Goal: Information Seeking & Learning: Understand process/instructions

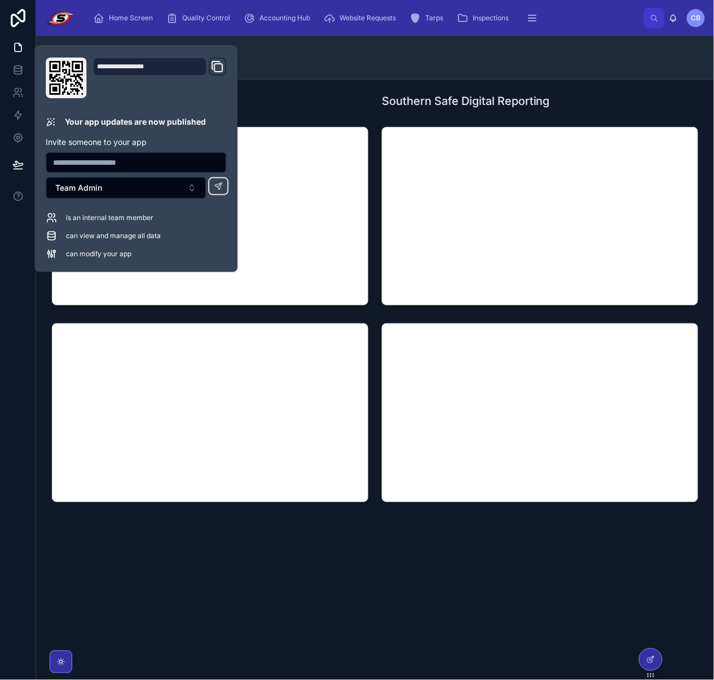
click at [332, 65] on div "How To Guides" at bounding box center [375, 57] width 650 height 43
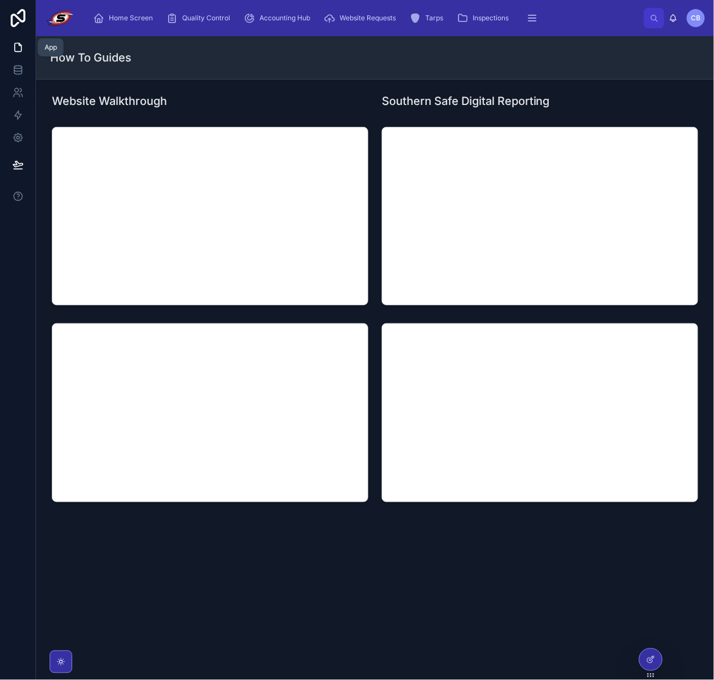
click at [15, 41] on link at bounding box center [18, 47] width 36 height 23
click at [107, 28] on div "Home Screen Quality Control Accounting Hub Website Requests Tarps Inspections O…" at bounding box center [364, 18] width 560 height 25
click at [114, 19] on span "Home Screen" at bounding box center [131, 18] width 44 height 9
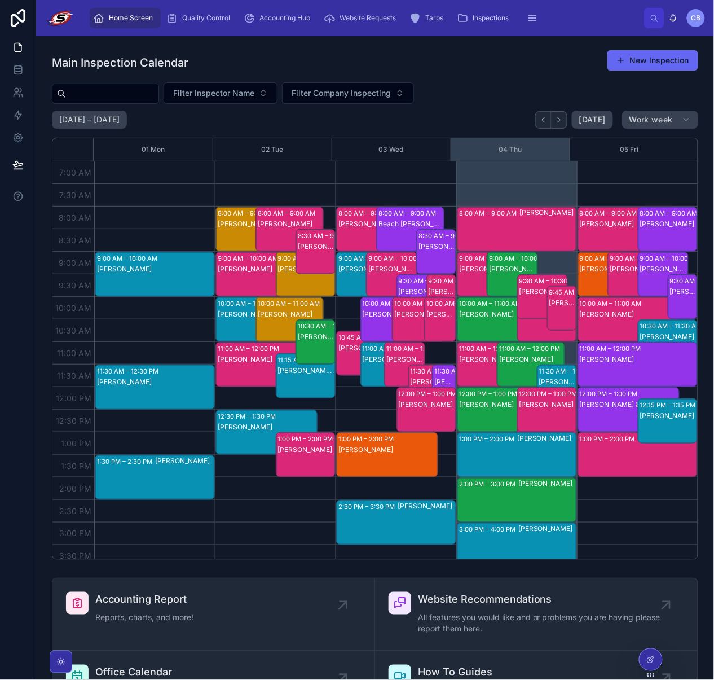
click at [521, 80] on div "Main Inspection Calendar New Inspection Filter Inspector Name Filter Company In…" at bounding box center [375, 305] width 647 height 510
click at [474, 70] on div "Main Inspection Calendar New Inspection" at bounding box center [375, 63] width 647 height 26
click at [107, 98] on input "text" at bounding box center [112, 94] width 93 height 16
click at [461, 19] on icon "scrollable content" at bounding box center [462, 17] width 11 height 11
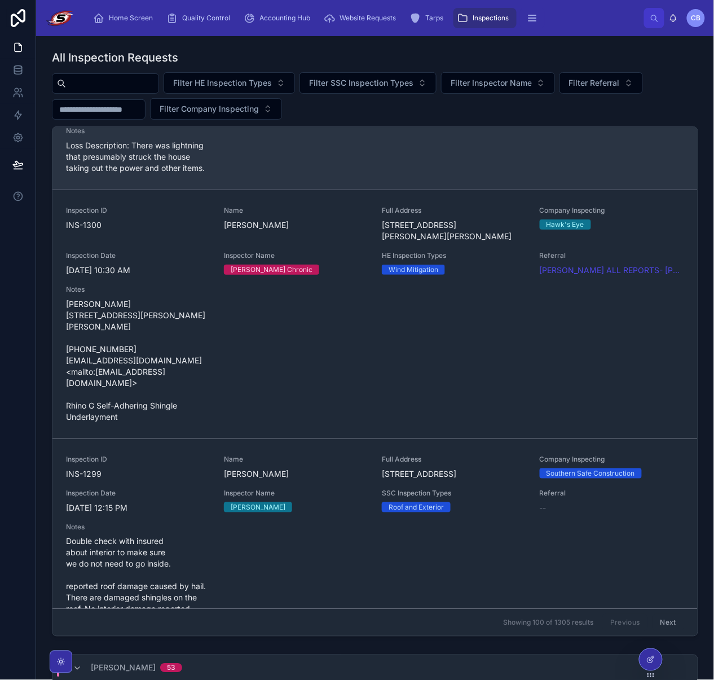
scroll to position [1580, 0]
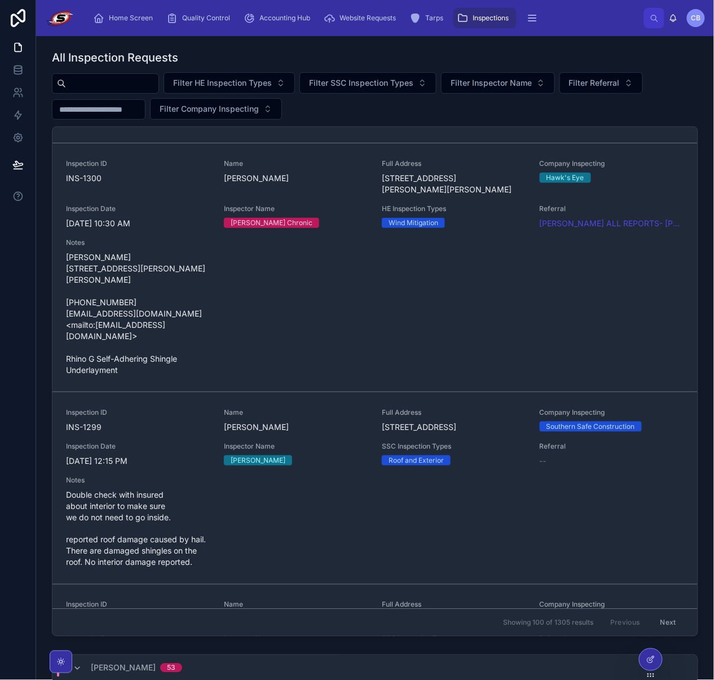
click at [134, 88] on input "text" at bounding box center [112, 84] width 93 height 16
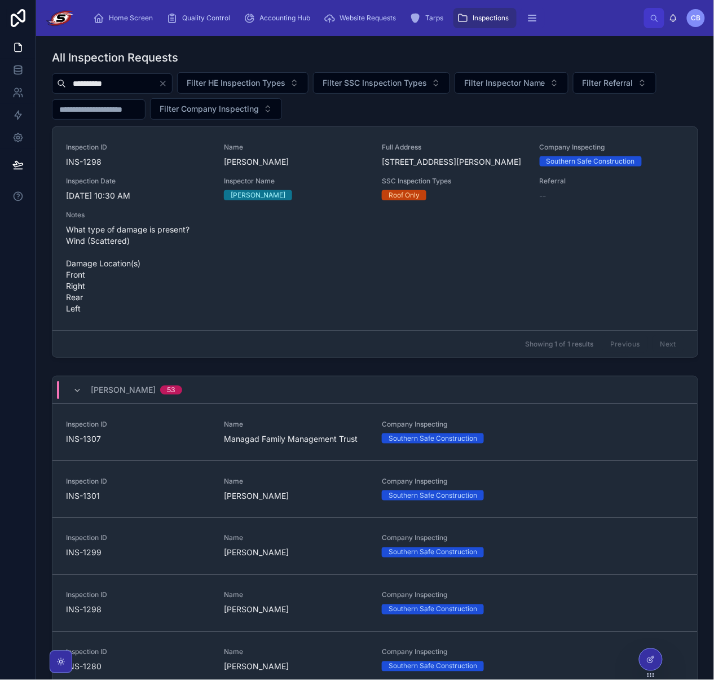
type input "**********"
